Goal: Information Seeking & Learning: Learn about a topic

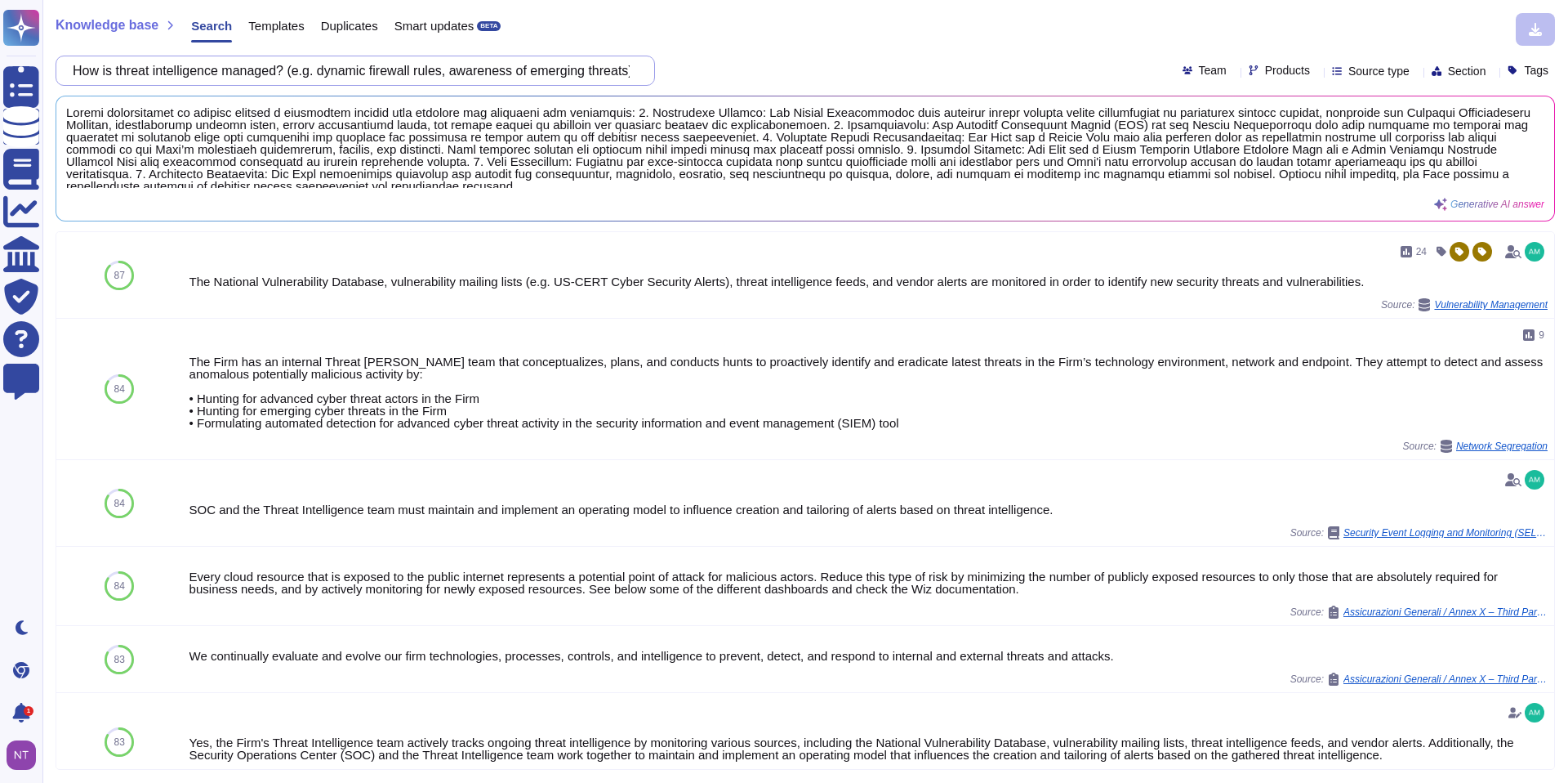
click at [566, 75] on input "How is threat intelligence managed? (e.g. dynamic firewall rules, awareness of …" at bounding box center [350, 70] width 573 height 29
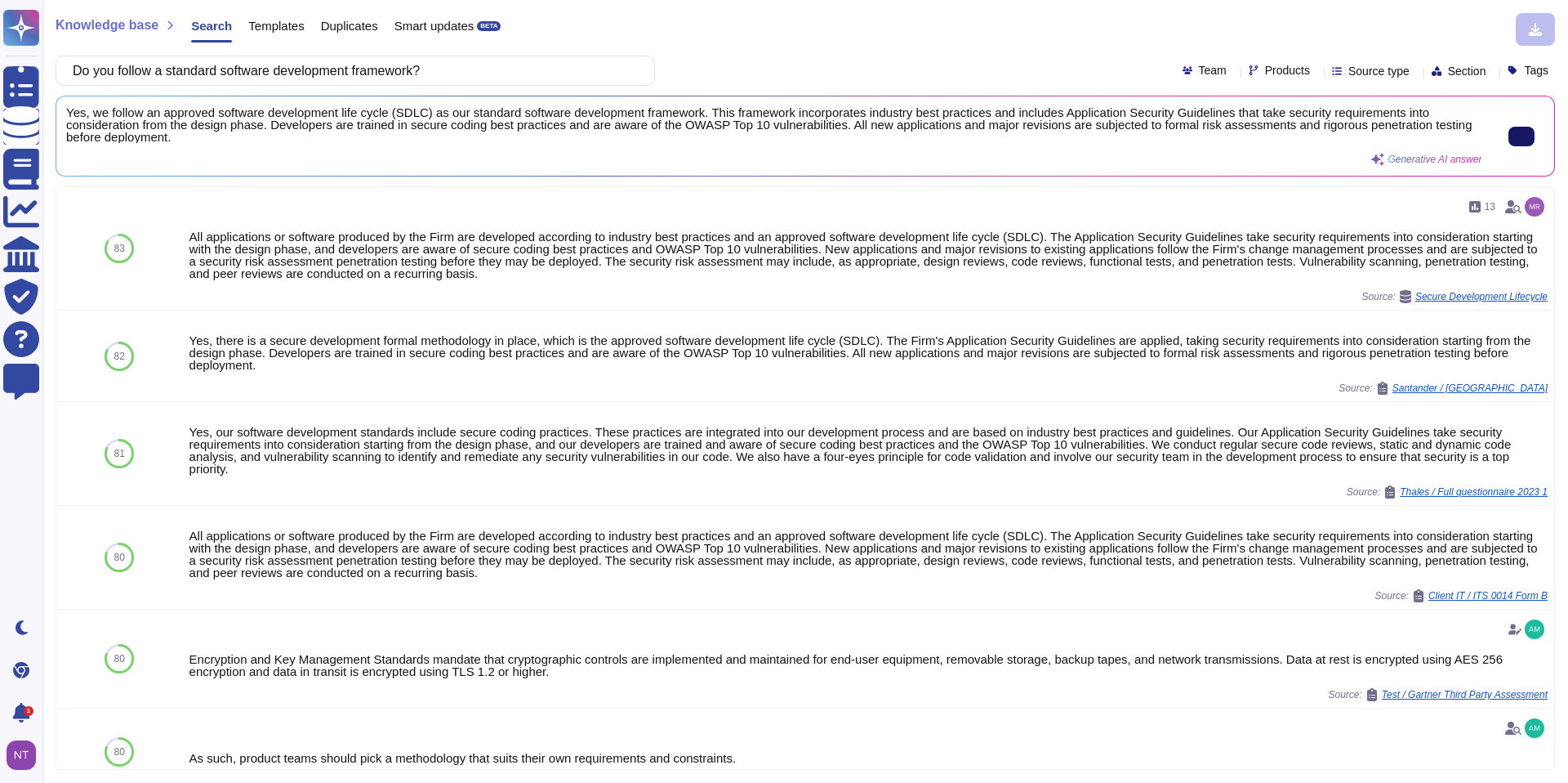
click at [284, 73] on input "Do you follow a standard software development framework?" at bounding box center [350, 70] width 573 height 29
drag, startPoint x: 445, startPoint y: 69, endPoint x: 80, endPoint y: 71, distance: 365.0
click at [80, 71] on input "Do you follow a standard software development framework?" at bounding box center [350, 70] width 573 height 29
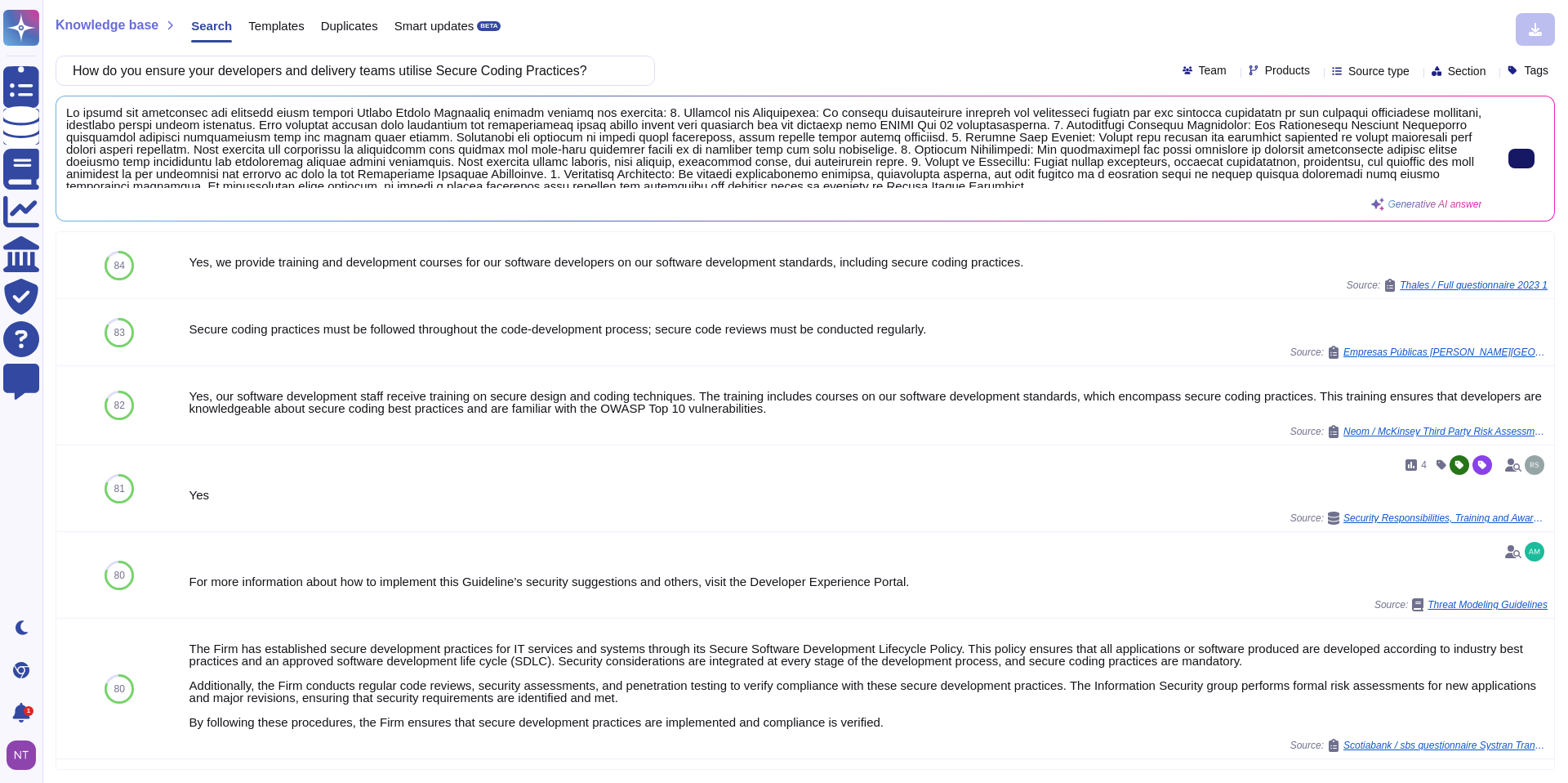
click at [1522, 157] on button at bounding box center [1521, 158] width 26 height 19
click at [262, 60] on input "How do you ensure your developers and delivery teams utilise Secure Coding Prac…" at bounding box center [350, 70] width 573 height 29
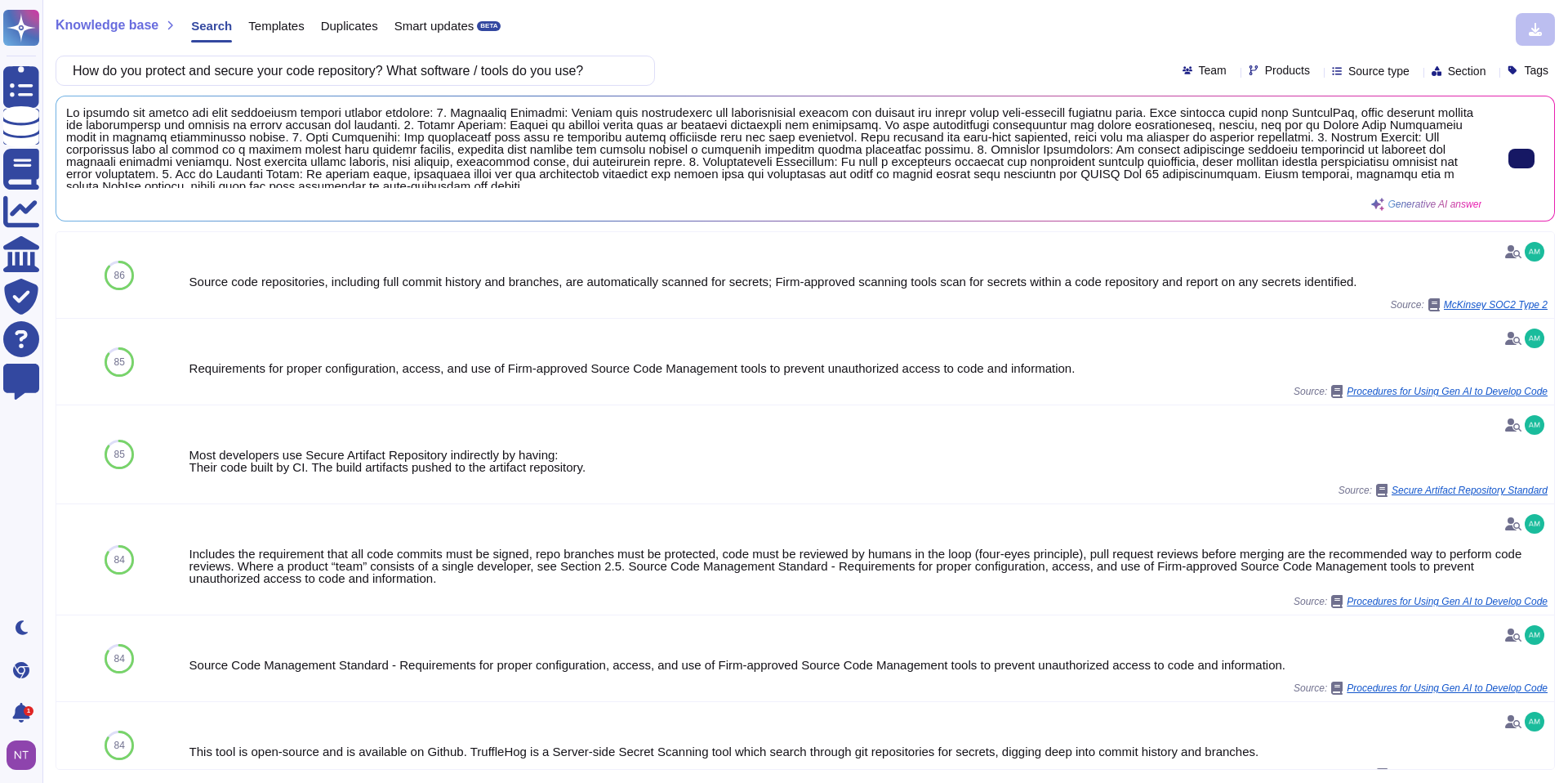
click at [453, 67] on input "How do you protect and secure your code repository? What software / tools do yo…" at bounding box center [350, 70] width 573 height 29
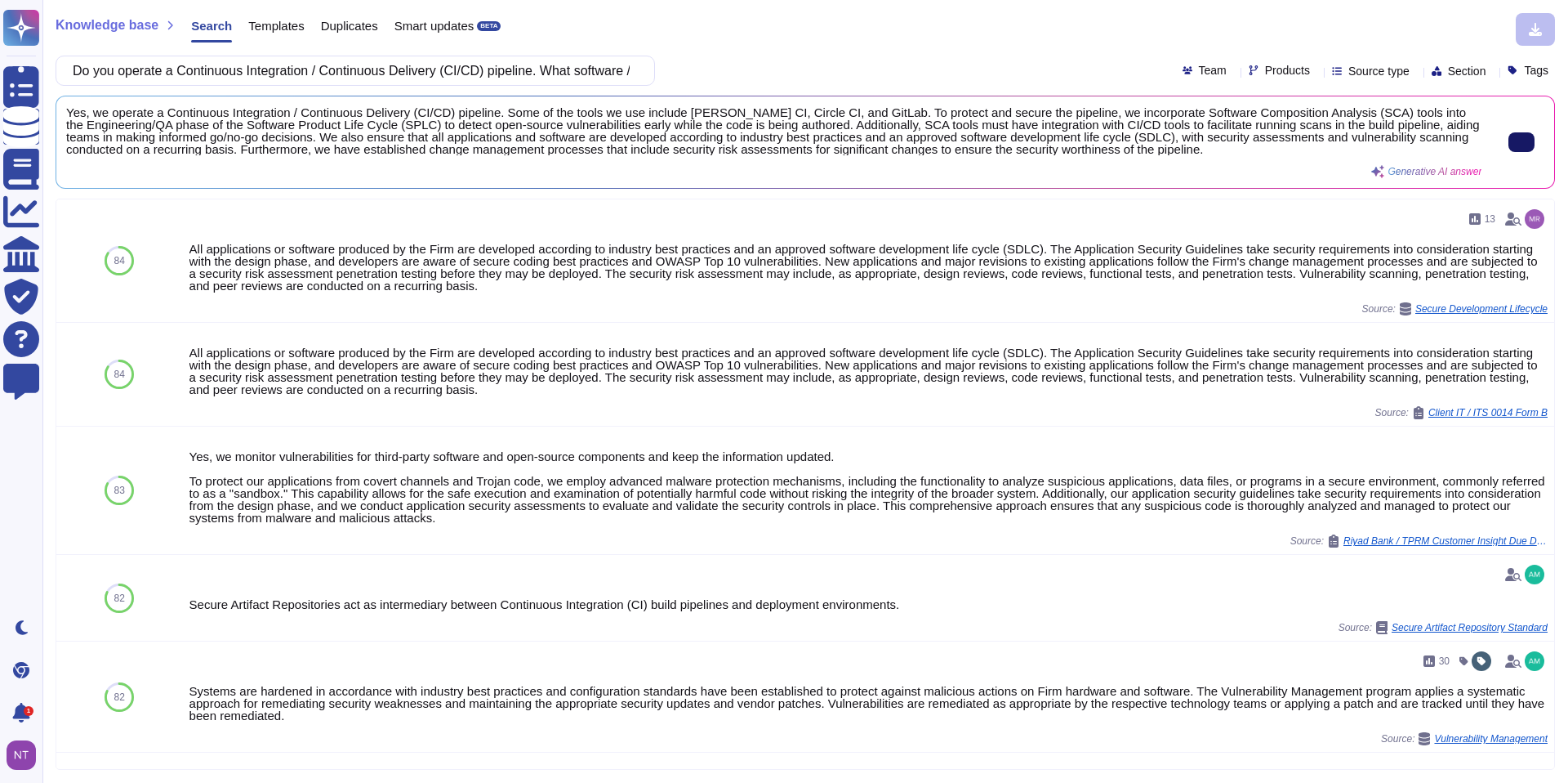
click at [1522, 143] on icon at bounding box center [1522, 143] width 0 height 0
click at [499, 73] on input "Do you operate a Continuous Integration / Continuous Delivery (CI/CD) pipeline.…" at bounding box center [350, 70] width 573 height 29
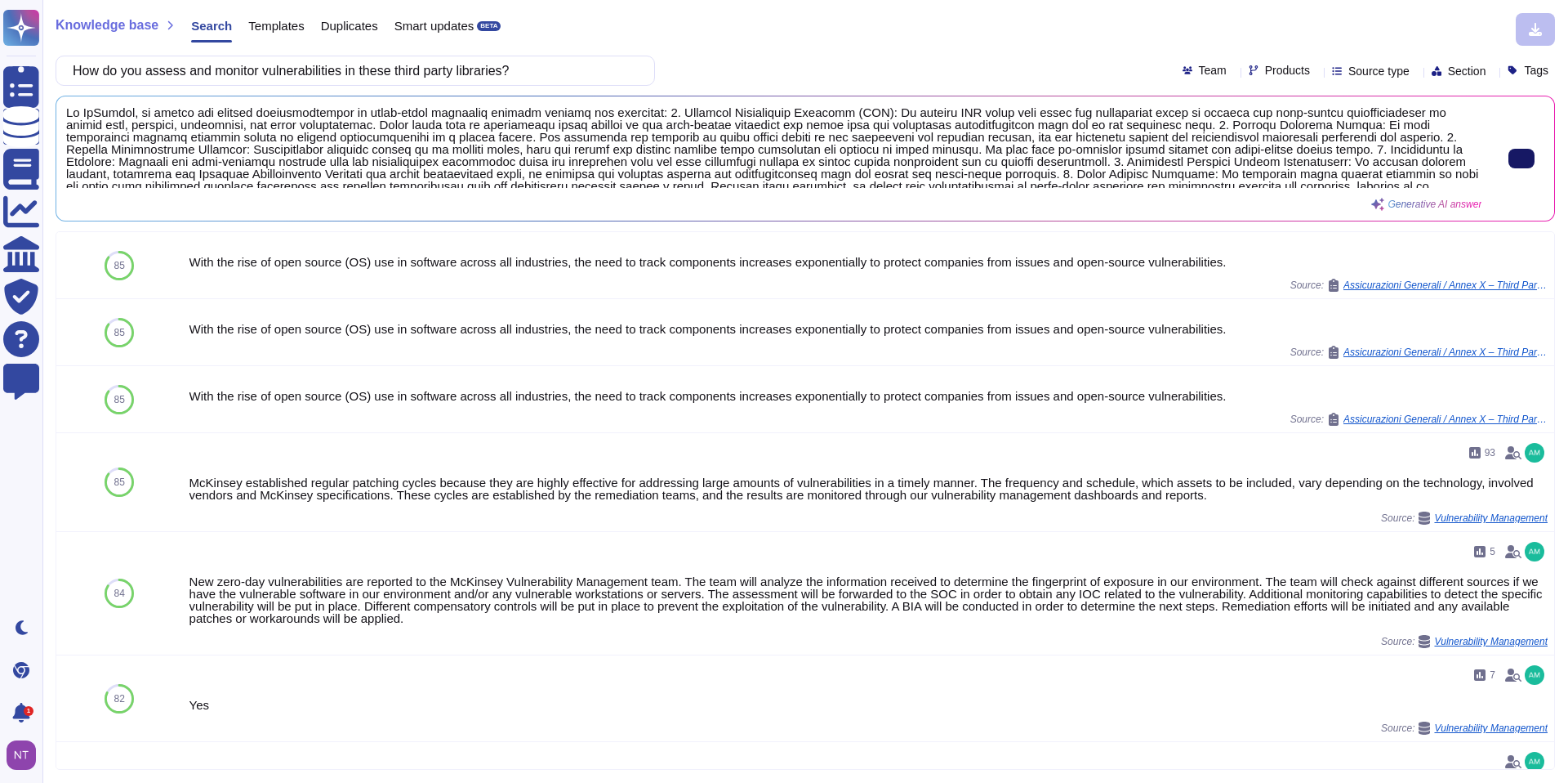
click at [291, 76] on input "How do you assess and monitor vulnerabilities in these third party libraries?" at bounding box center [350, 70] width 573 height 29
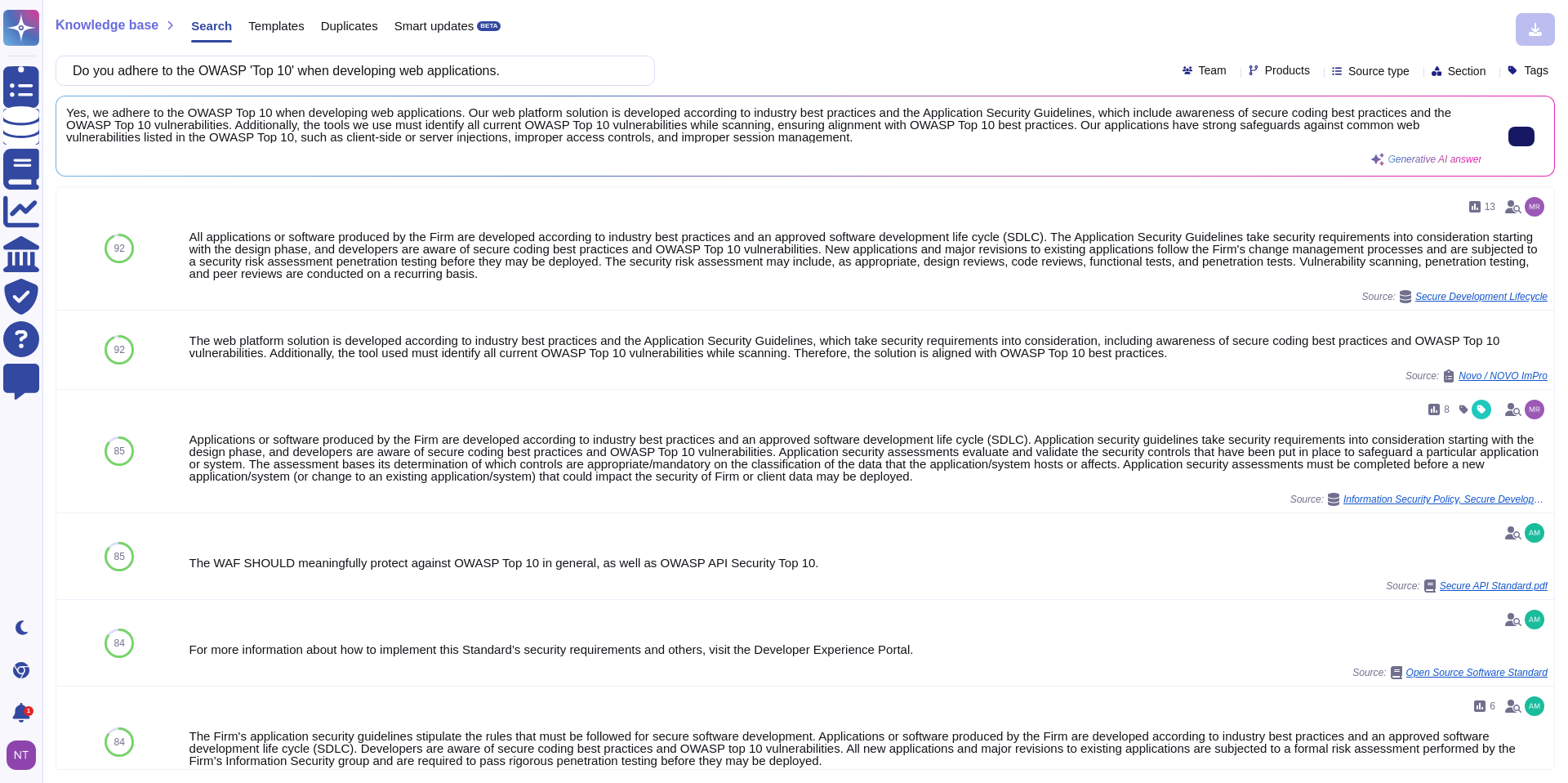
click at [1522, 136] on icon at bounding box center [1522, 136] width 0 height 0
click at [301, 64] on input "Do you adhere to the OWASP 'Top 10' when developing web applications." at bounding box center [350, 70] width 573 height 29
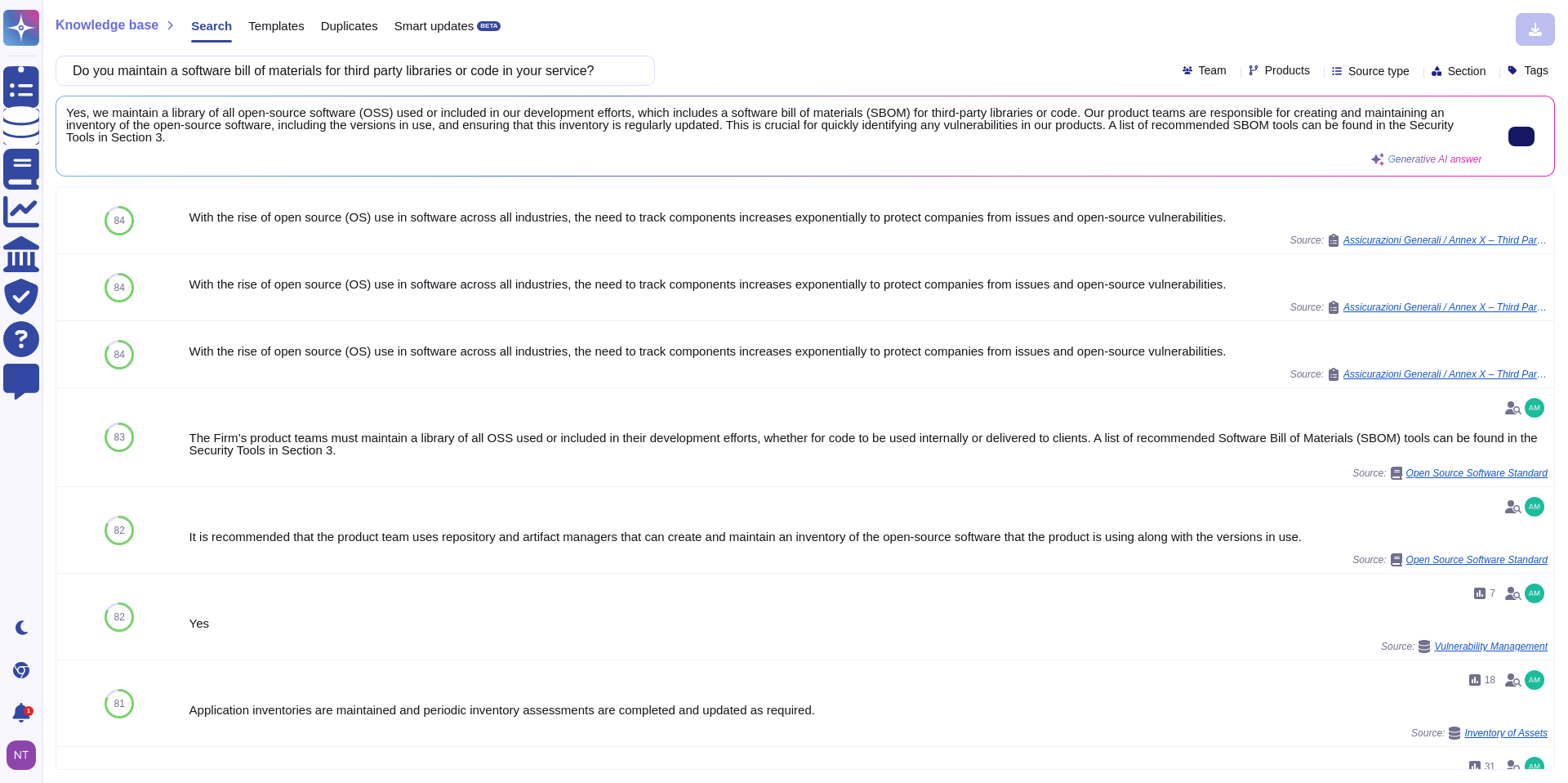
click at [709, 134] on span "Yes, we maintain a library of all open-source software (OSS) used or included i…" at bounding box center [773, 124] width 1415 height 37
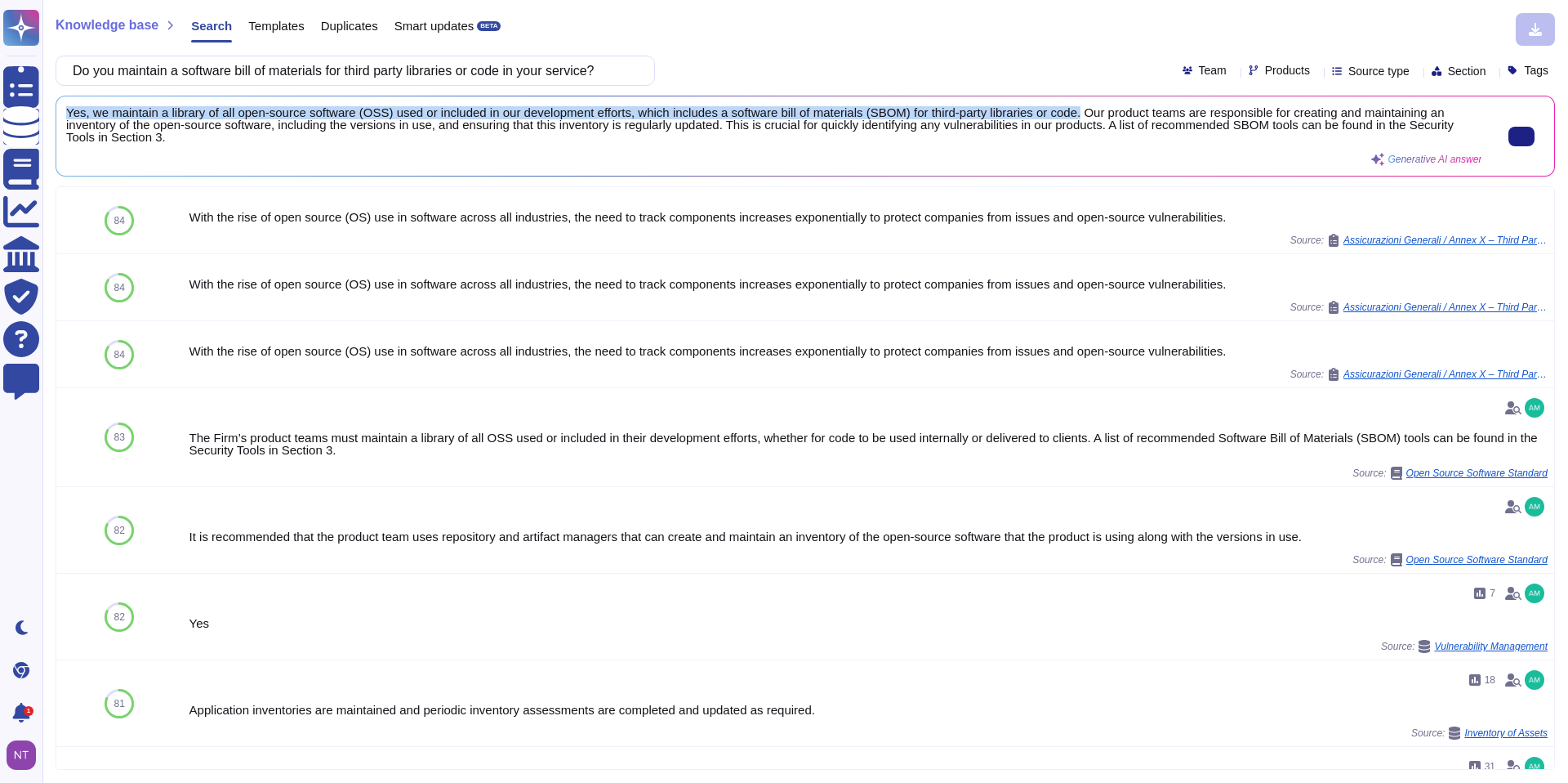
drag, startPoint x: 65, startPoint y: 109, endPoint x: 1113, endPoint y: 113, distance: 1048.0
click at [1113, 113] on span "Yes, we maintain a library of all open-source software (OSS) used or included i…" at bounding box center [773, 124] width 1415 height 37
copy span "Yes, we maintain a library of all open-source software (OSS) used or included i…"
